Goal: Book appointment/travel/reservation

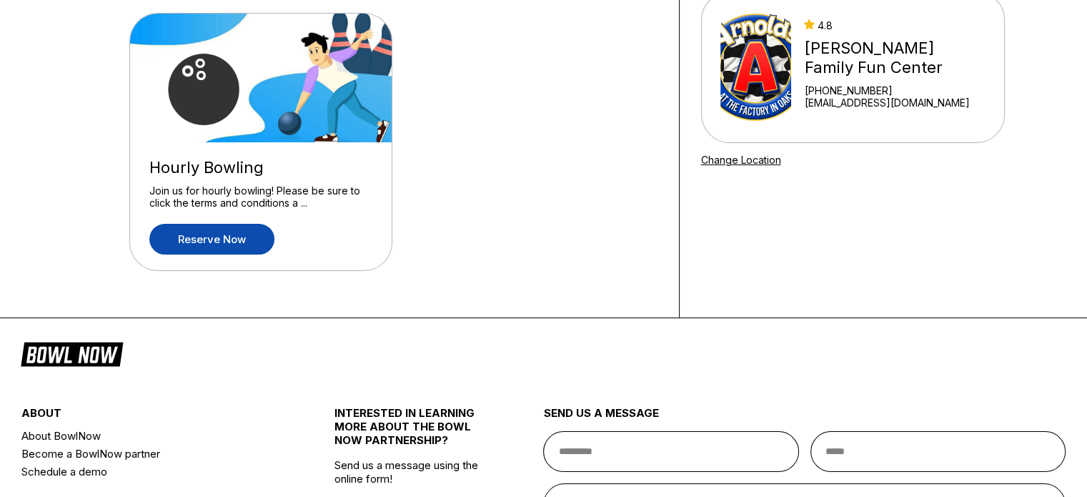
scroll to position [143, 0]
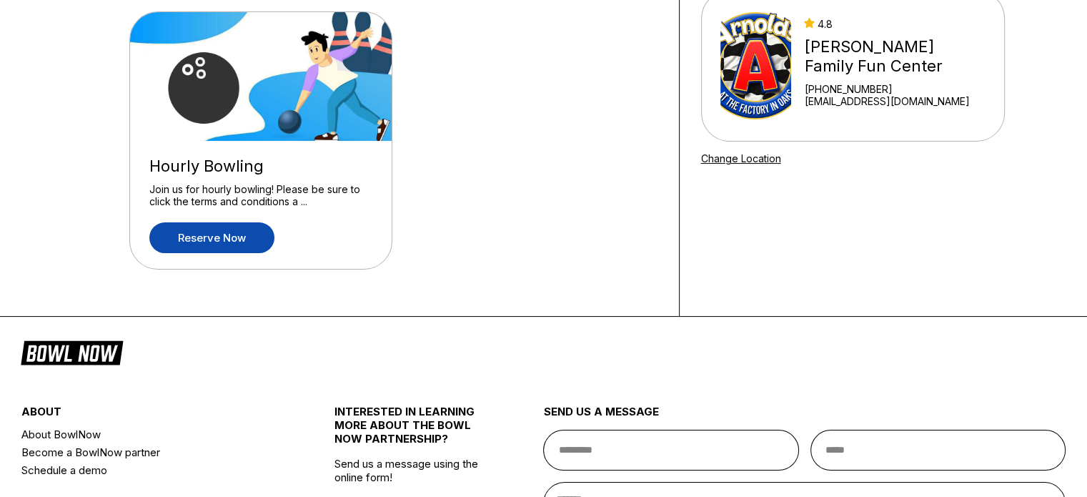
click at [228, 247] on link "Reserve now" at bounding box center [211, 237] width 125 height 31
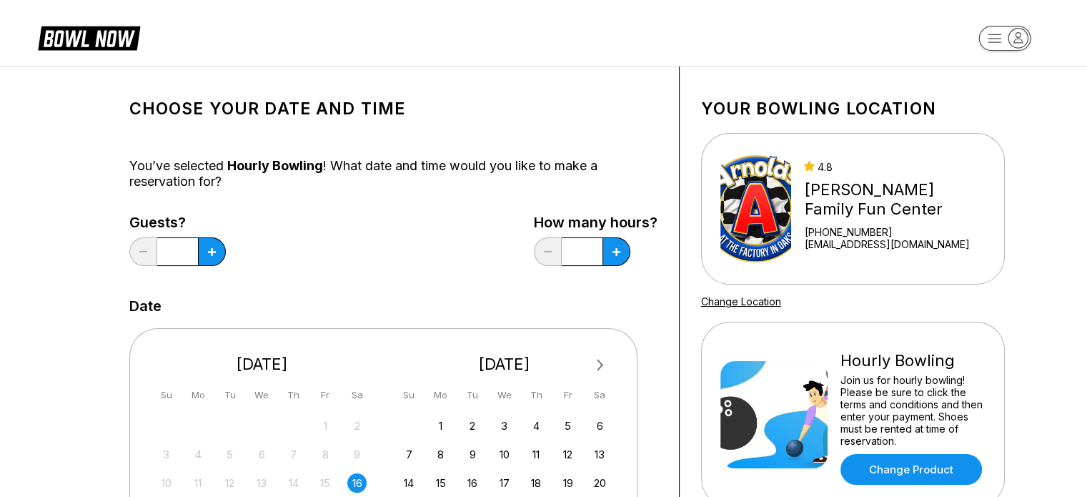
scroll to position [286, 0]
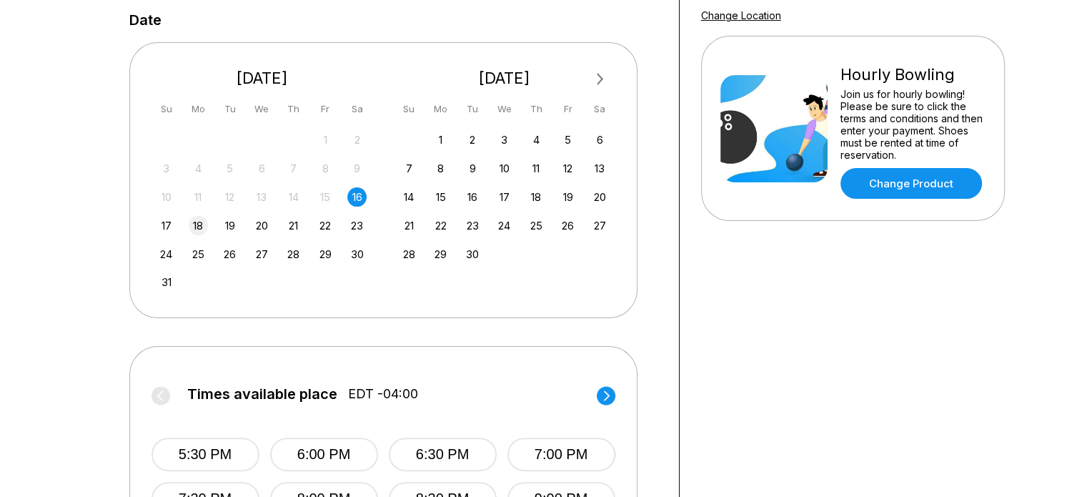
click at [183, 225] on div "17 18 19 20 21 22 23" at bounding box center [262, 224] width 214 height 21
click at [194, 225] on div "18" at bounding box center [198, 225] width 19 height 19
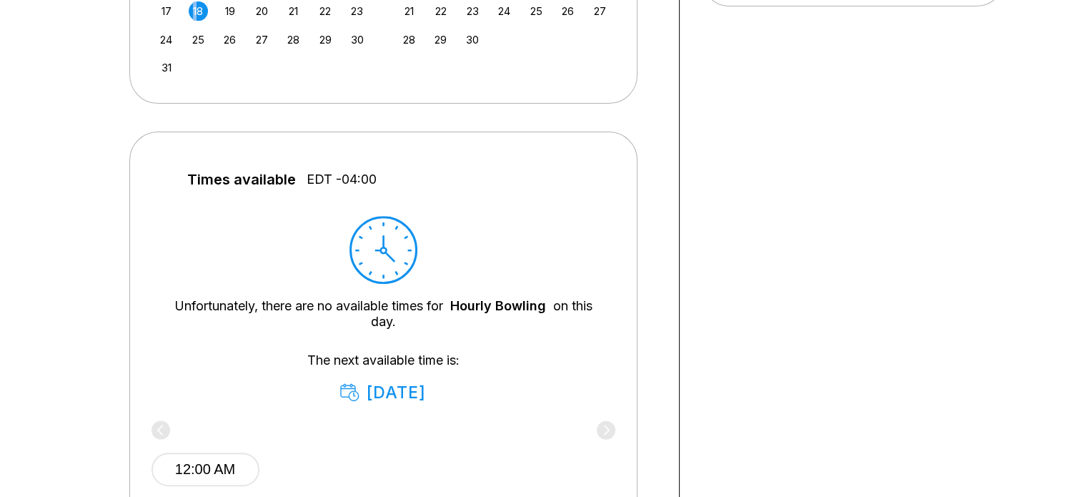
scroll to position [429, 0]
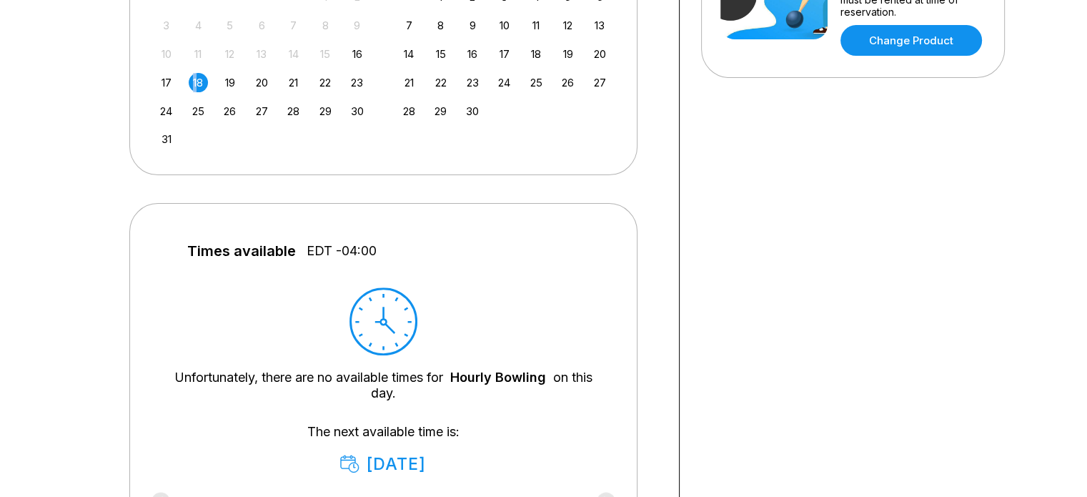
click at [269, 154] on div "August 2025 Su Mo Tu We Th Fr Sa 27 28 29 30 31 1 2 3 4 5 6 7 8 9 10 11 12 13 1…" at bounding box center [263, 33] width 222 height 245
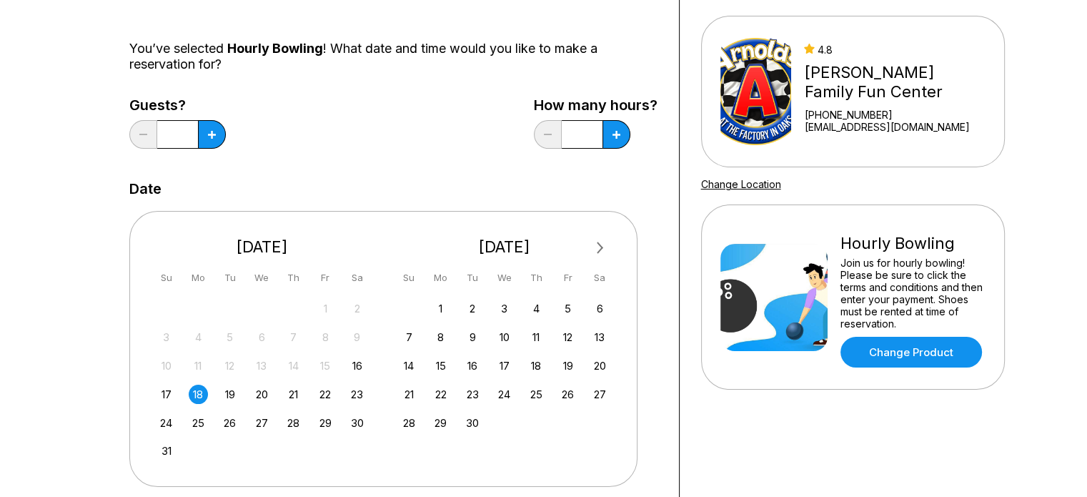
scroll to position [0, 0]
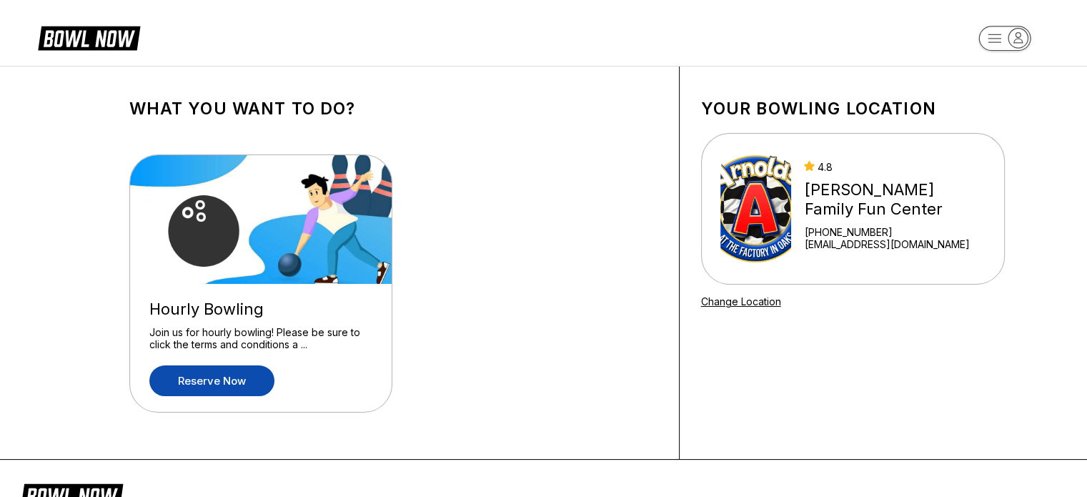
click at [233, 388] on link "Reserve now" at bounding box center [211, 380] width 125 height 31
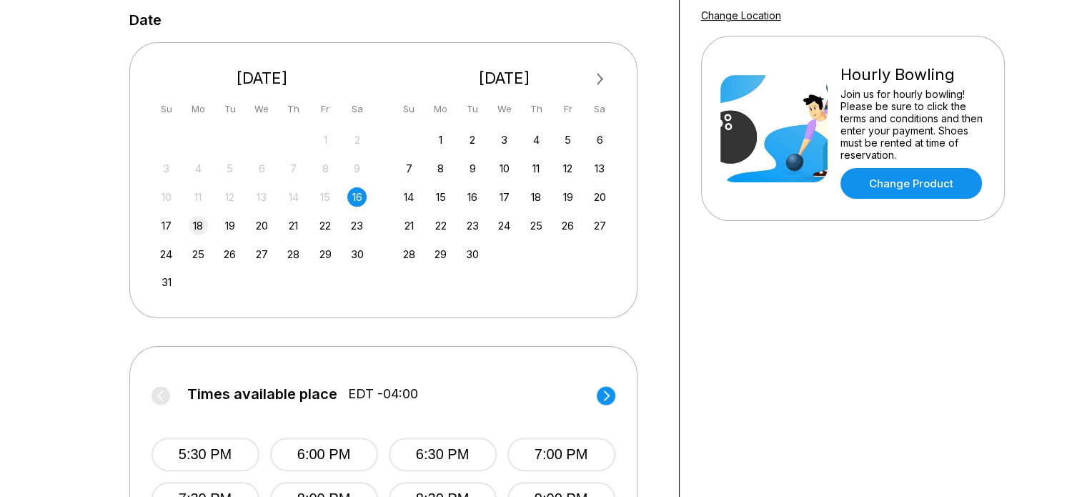
click at [189, 222] on div "18" at bounding box center [198, 225] width 19 height 19
